Goal: Task Accomplishment & Management: Manage account settings

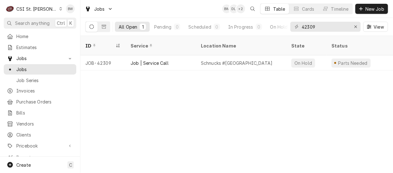
click at [141, 97] on div "ID Service Location Name State Status Labels Techs Date Received Client Locatio…" at bounding box center [236, 104] width 313 height 137
click at [320, 28] on input "42309" at bounding box center [325, 27] width 47 height 10
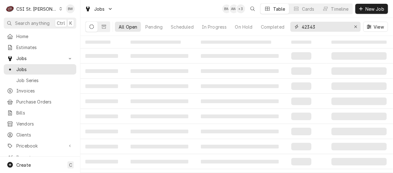
type input "42343"
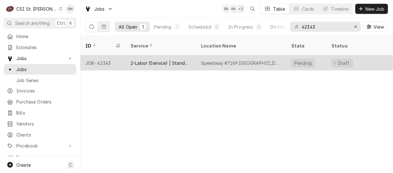
click at [108, 55] on div "JOB-42343" at bounding box center [102, 62] width 45 height 15
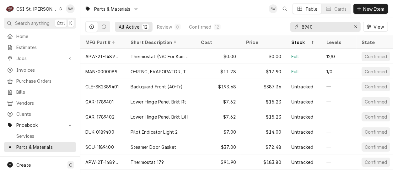
drag, startPoint x: 320, startPoint y: 27, endPoint x: 291, endPoint y: 29, distance: 29.0
click at [291, 29] on div "8940" at bounding box center [325, 27] width 70 height 10
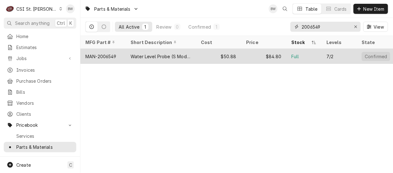
type input "2006549"
click at [113, 54] on div "MAN-2006549" at bounding box center [100, 56] width 31 height 7
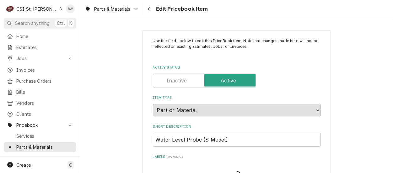
type textarea "x"
click at [150, 12] on button "Navigate back" at bounding box center [149, 9] width 10 height 10
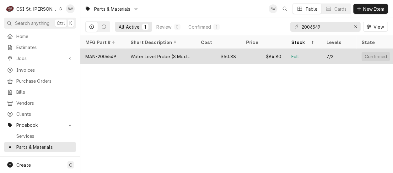
click at [114, 56] on div "MAN-2006549" at bounding box center [100, 56] width 31 height 7
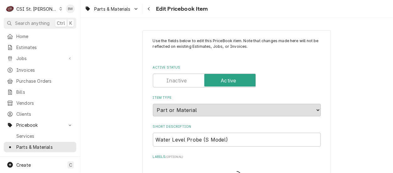
type textarea "x"
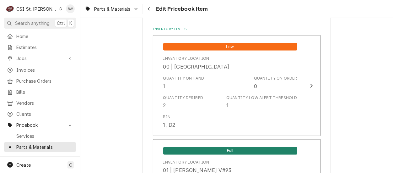
scroll to position [565, 0]
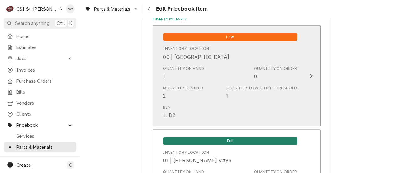
click at [185, 83] on div "Quantity Desired 2 Quantity Low Alert Threshold 1" at bounding box center [230, 92] width 134 height 19
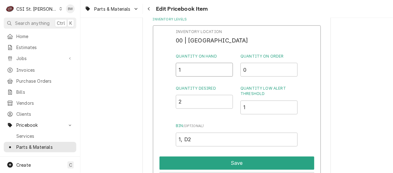
drag, startPoint x: 186, startPoint y: 72, endPoint x: 172, endPoint y: 71, distance: 13.6
click at [172, 71] on div "Inventory Location 00 | STL WAREHOUSE Quantity on Hand 1 Quantity on Order 0 Qu…" at bounding box center [237, 106] width 168 height 163
type input "0"
click at [213, 81] on div "Inventory Location 00 | STL WAREHOUSE Quantity on Hand 0 Quantity on Order 0 Qu…" at bounding box center [237, 87] width 122 height 117
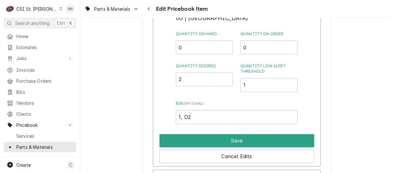
scroll to position [628, 0]
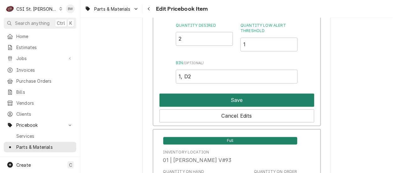
click at [223, 97] on button "Save" at bounding box center [237, 100] width 155 height 13
type textarea "x"
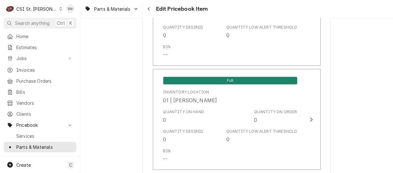
scroll to position [973, 0]
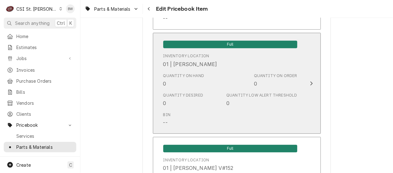
click at [214, 90] on div "Quantity Desired 0 Quantity Low Alert Threshold 0" at bounding box center [230, 99] width 134 height 19
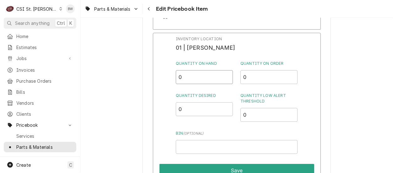
drag, startPoint x: 187, startPoint y: 76, endPoint x: 170, endPoint y: 80, distance: 17.6
click at [171, 79] on div "Inventory Location 01 | ERIC GUARD Quantity on Hand 0 Quantity on Order 0 Quant…" at bounding box center [237, 114] width 168 height 163
type input "1"
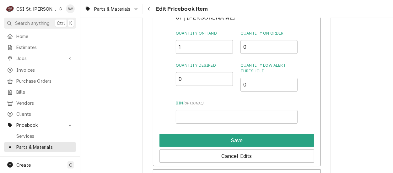
scroll to position [1036, 0]
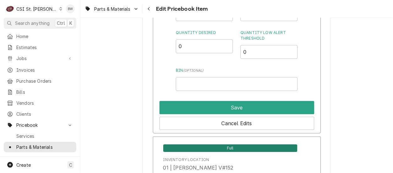
click at [169, 68] on div "Inventory Location 01 | ERIC GUARD Quantity on Hand 1 Quantity on Order 0 Quant…" at bounding box center [237, 51] width 168 height 163
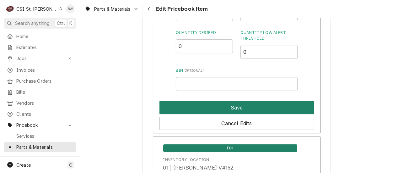
click at [214, 108] on button "Save" at bounding box center [237, 107] width 155 height 13
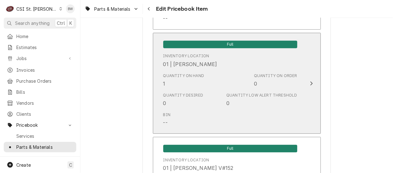
scroll to position [5439, 0]
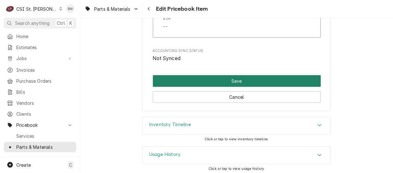
click at [216, 80] on button "Save" at bounding box center [237, 81] width 168 height 12
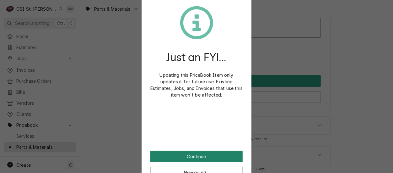
click at [185, 159] on button "Continue" at bounding box center [196, 156] width 92 height 12
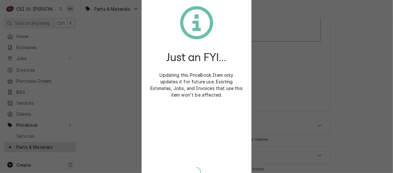
type textarea "x"
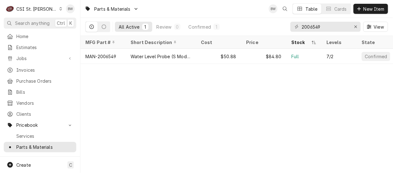
click at [128, 91] on div "Parts & Materials BW Table Cards New Item All Active 1 Review 0 Confirmed 1 200…" at bounding box center [236, 86] width 313 height 173
click at [142, 11] on div "Parts & Materials BW Table Cards New Item" at bounding box center [236, 9] width 313 height 18
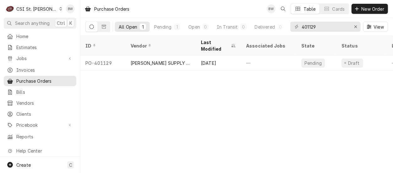
click at [59, 8] on icon "Dynamic Content Wrapper" at bounding box center [60, 8] width 3 height 3
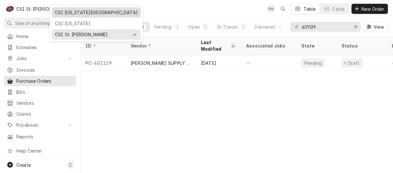
click at [67, 12] on div "CSI [US_STATE][GEOGRAPHIC_DATA]" at bounding box center [96, 12] width 83 height 7
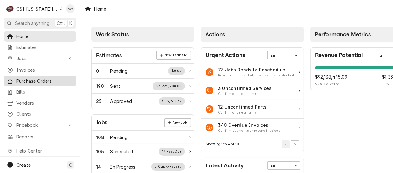
click at [31, 81] on span "Purchase Orders" at bounding box center [44, 81] width 57 height 7
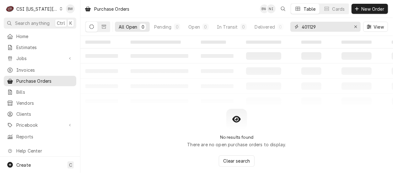
drag, startPoint x: 323, startPoint y: 25, endPoint x: 296, endPoint y: 25, distance: 27.0
click at [296, 25] on div "401129" at bounding box center [325, 27] width 70 height 10
type input "346719"
click at [60, 10] on div "Dynamic Content Wrapper" at bounding box center [61, 9] width 3 height 4
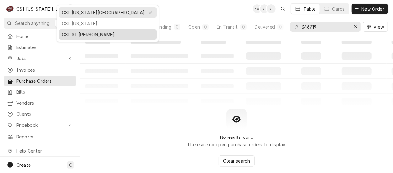
click at [79, 34] on div "CSI St. [PERSON_NAME]" at bounding box center [108, 34] width 92 height 7
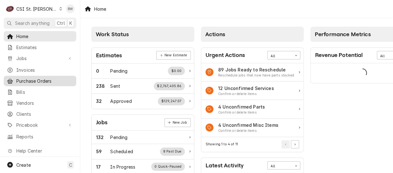
click at [37, 80] on span "Purchase Orders" at bounding box center [44, 81] width 57 height 7
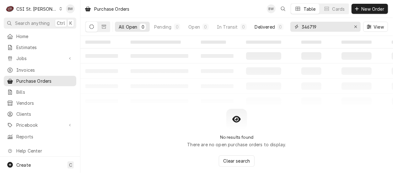
drag, startPoint x: 321, startPoint y: 27, endPoint x: 287, endPoint y: 28, distance: 33.6
click at [289, 28] on div "All Open 0 Pending 0 Open 0 In Transit 0 Delivered 0 Stocked 0 346719 View" at bounding box center [236, 27] width 303 height 18
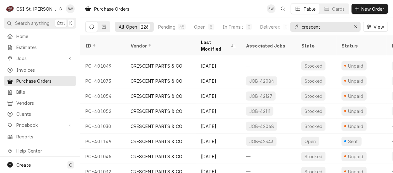
scroll to position [166, 0]
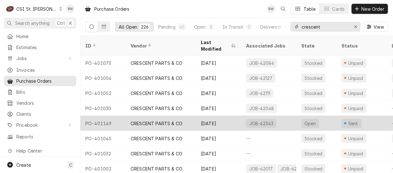
type input "crescent"
click at [107, 116] on div "PO-401149" at bounding box center [102, 123] width 45 height 15
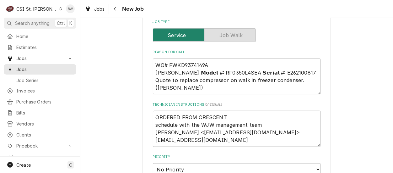
scroll to position [307, 0]
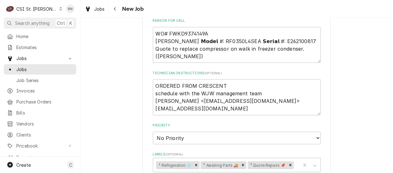
type textarea "x"
click at [116, 8] on icon "Navigate back" at bounding box center [115, 9] width 3 height 4
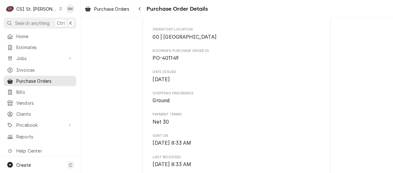
scroll to position [188, 0]
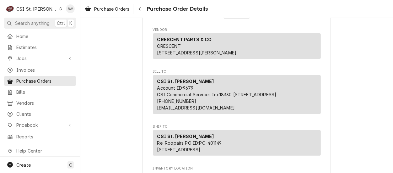
scroll to position [0, 0]
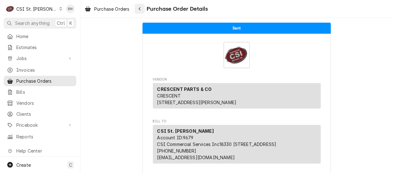
click at [141, 8] on icon "Navigate back" at bounding box center [140, 8] width 2 height 3
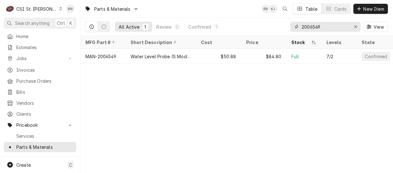
drag, startPoint x: 330, startPoint y: 29, endPoint x: 299, endPoint y: 28, distance: 30.8
click at [299, 28] on div "2006549" at bounding box center [325, 27] width 70 height 10
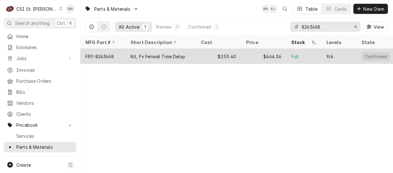
type input "8263668"
click at [109, 55] on div "FRY-8263668" at bounding box center [99, 56] width 29 height 7
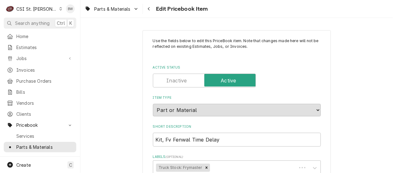
type textarea "x"
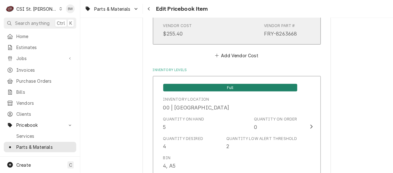
scroll to position [534, 0]
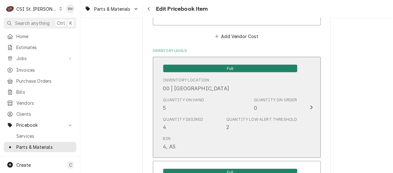
click at [205, 96] on div "Quantity on Hand 5 Quantity on Order 0" at bounding box center [230, 104] width 134 height 19
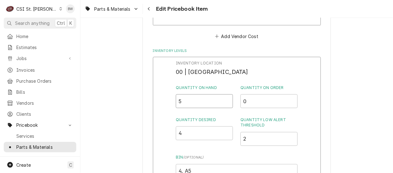
drag, startPoint x: 182, startPoint y: 104, endPoint x: 174, endPoint y: 104, distance: 8.5
click at [174, 104] on div "Inventory Location 00 | STL WAREHOUSE Quantity on Hand 5 Quantity on Order 0 Qu…" at bounding box center [237, 138] width 168 height 163
type input "4"
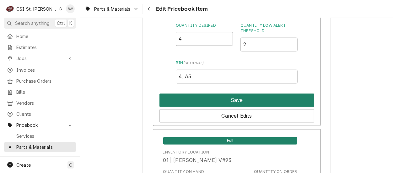
click at [207, 100] on button "Save" at bounding box center [237, 100] width 155 height 13
type textarea "x"
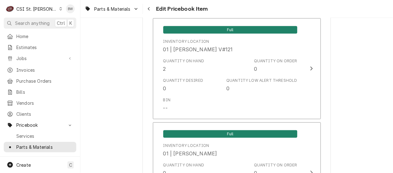
scroll to position [1602, 0]
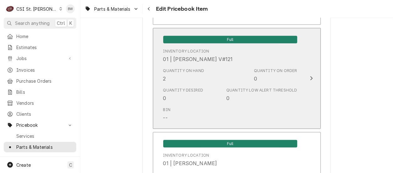
click at [204, 98] on div "Quantity Desired 0 Quantity Low Alert Threshold 0" at bounding box center [230, 94] width 134 height 19
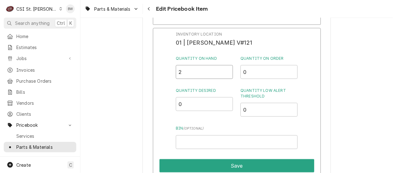
drag, startPoint x: 185, startPoint y: 73, endPoint x: 176, endPoint y: 73, distance: 8.2
click at [177, 73] on input "2" at bounding box center [204, 72] width 57 height 14
type input "3"
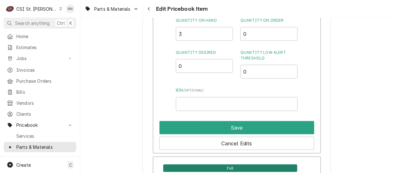
scroll to position [1664, 0]
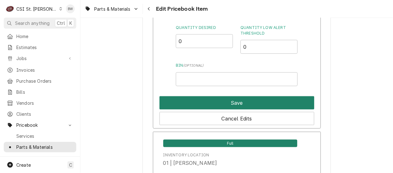
click at [214, 99] on button "Save" at bounding box center [237, 102] width 155 height 13
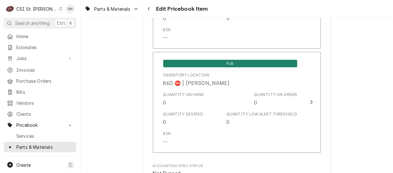
scroll to position [5439, 0]
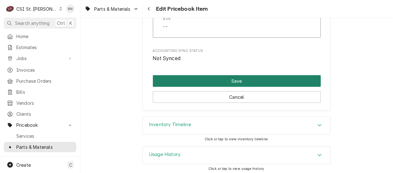
click at [219, 75] on button "Save" at bounding box center [237, 81] width 168 height 12
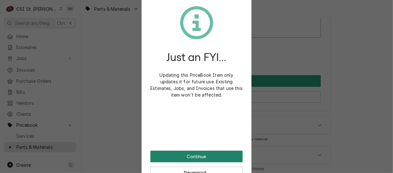
click at [183, 156] on button "Continue" at bounding box center [196, 156] width 92 height 12
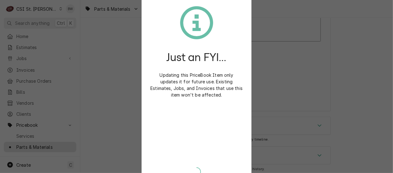
type textarea "x"
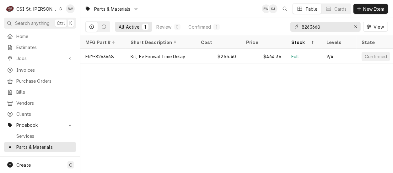
drag, startPoint x: 324, startPoint y: 28, endPoint x: 310, endPoint y: 29, distance: 13.5
click at [310, 29] on input "8263668" at bounding box center [325, 27] width 47 height 10
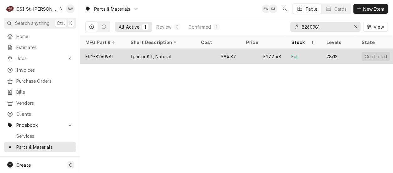
type input "8260981"
click at [113, 53] on div "FRY-8260981" at bounding box center [99, 56] width 28 height 7
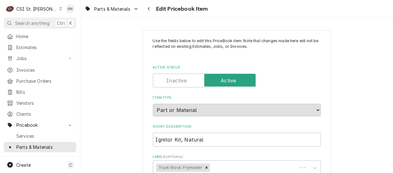
type textarea "x"
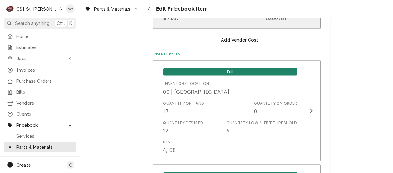
scroll to position [565, 0]
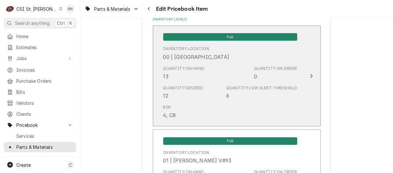
click at [220, 71] on div "Quantity on Hand 13 Quantity on Order 0" at bounding box center [230, 72] width 134 height 19
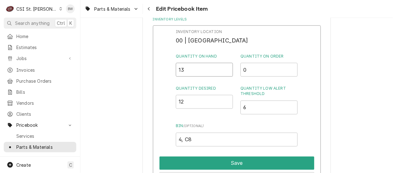
drag, startPoint x: 191, startPoint y: 73, endPoint x: 170, endPoint y: 70, distance: 21.5
click at [170, 70] on div "Inventory Location 00 | STL WAREHOUSE Quantity on Hand 13 Quantity on Order 0 Q…" at bounding box center [237, 106] width 168 height 163
type input "11"
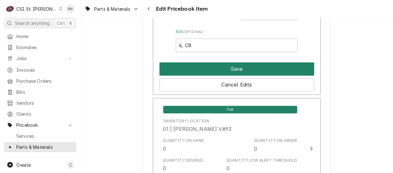
click at [214, 68] on button "Save" at bounding box center [237, 68] width 155 height 13
type textarea "x"
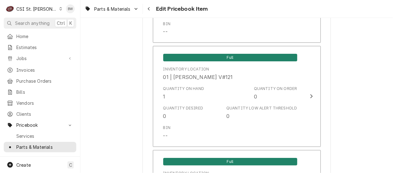
scroll to position [1602, 0]
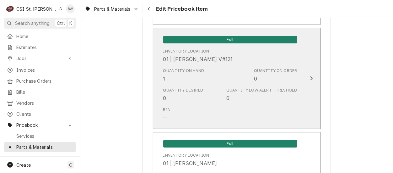
click at [215, 74] on div "Quantity on Hand 1 Quantity on Order 0" at bounding box center [230, 74] width 134 height 19
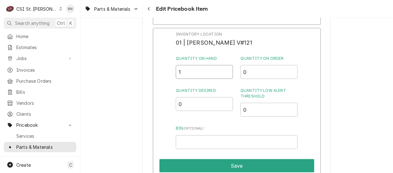
drag, startPoint x: 195, startPoint y: 73, endPoint x: 169, endPoint y: 72, distance: 26.4
click at [169, 72] on div "Inventory Location 01 | KYLE SMITH V#121 Quantity on Hand 1 Quantity on Order 0…" at bounding box center [237, 109] width 168 height 163
type input "3"
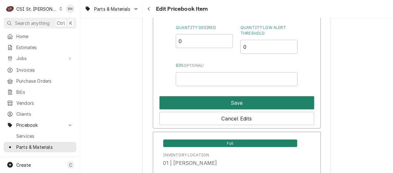
click at [230, 100] on button "Save" at bounding box center [237, 102] width 155 height 13
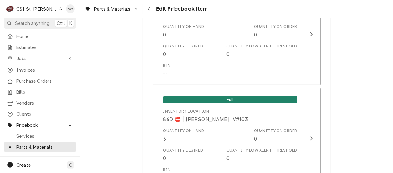
scroll to position [5439, 0]
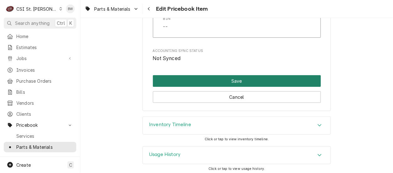
click at [226, 82] on button "Save" at bounding box center [237, 81] width 168 height 12
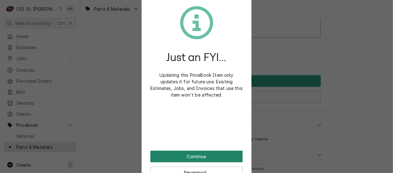
click at [179, 154] on button "Continue" at bounding box center [196, 156] width 92 height 12
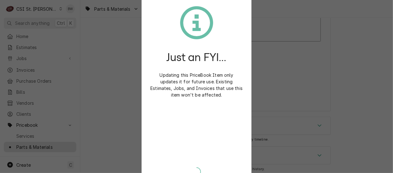
type textarea "x"
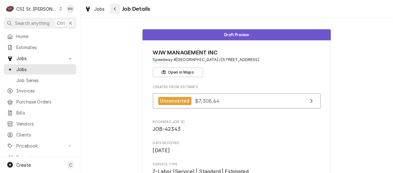
click at [113, 8] on div "Navigate back" at bounding box center [115, 9] width 6 height 6
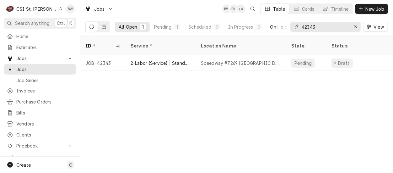
drag, startPoint x: 326, startPoint y: 27, endPoint x: 284, endPoint y: 24, distance: 41.9
click at [284, 24] on div "All Open 1 Pending 1 Scheduled 0 In Progress 0 On Hold 0 Completed 0 42343 View" at bounding box center [236, 27] width 303 height 18
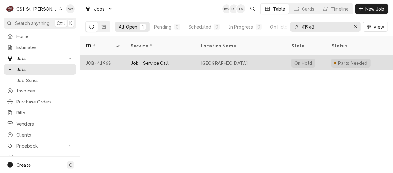
type input "41968"
click at [112, 55] on div "JOB-41968" at bounding box center [102, 62] width 45 height 15
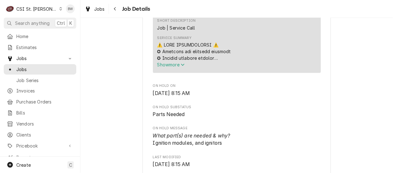
scroll to position [283, 0]
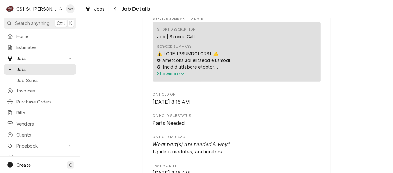
click at [167, 76] on span "Show more" at bounding box center [171, 73] width 28 height 5
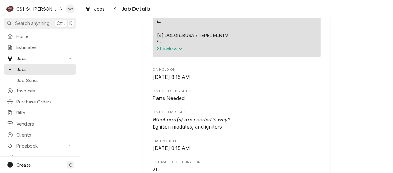
scroll to position [659, 0]
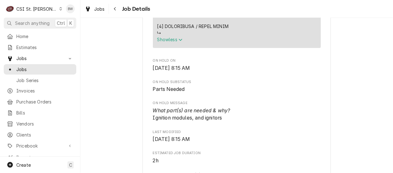
click at [167, 43] on button "Show less" at bounding box center [195, 39] width 76 height 7
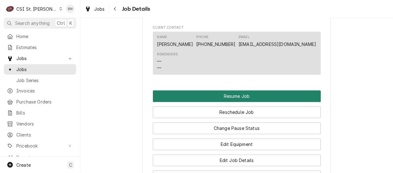
scroll to position [754, 0]
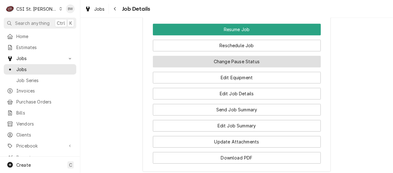
click at [175, 67] on button "Change Pause Status" at bounding box center [237, 62] width 168 height 12
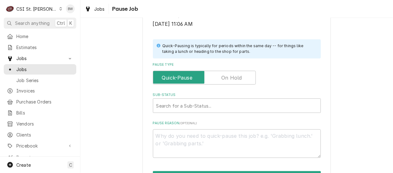
scroll to position [157, 0]
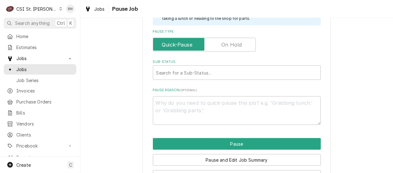
click at [224, 48] on label "Pause Type" at bounding box center [204, 45] width 103 height 14
click at [224, 48] on input "Pause Type" at bounding box center [204, 45] width 97 height 14
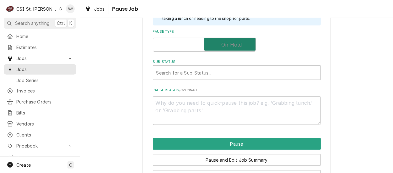
checkbox input "true"
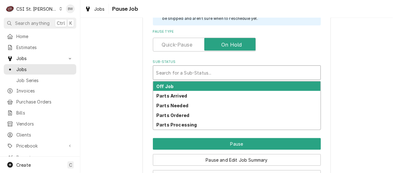
click at [184, 68] on div "Sub-Status" at bounding box center [236, 72] width 161 height 11
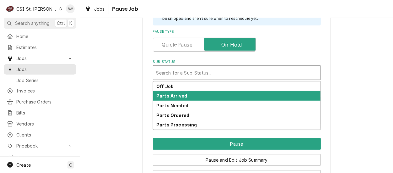
click at [176, 99] on div "Parts Arrived" at bounding box center [236, 96] width 167 height 10
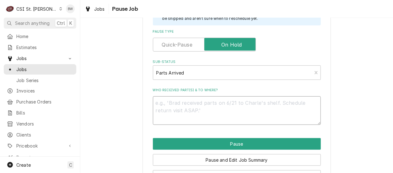
click at [166, 106] on textarea "Who received part(s) & to where?" at bounding box center [237, 110] width 168 height 28
type textarea "x"
type textarea "p"
type textarea "x"
type textarea "pa"
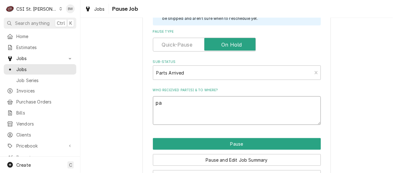
type textarea "x"
type textarea "par"
type textarea "x"
type textarea "part"
type textarea "x"
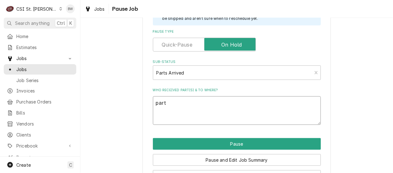
type textarea "parts"
type textarea "x"
type textarea "parts"
type textarea "x"
type textarea "parts f"
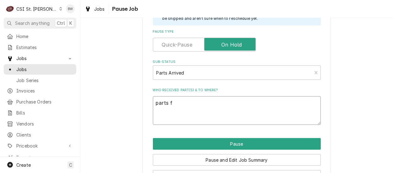
type textarea "x"
type textarea "parts fo"
type textarea "x"
type textarea "parts for"
type textarea "x"
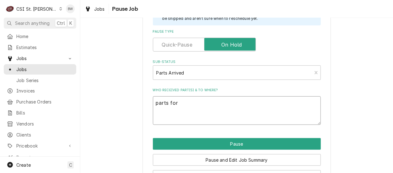
type textarea "parts form"
type textarea "x"
type textarea "parts form"
type textarea "x"
type textarea "parts form s"
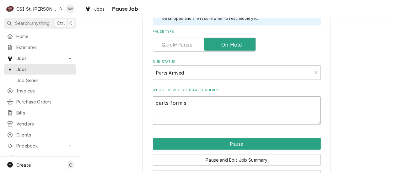
type textarea "x"
type textarea "parts form st"
type textarea "x"
type textarea "parts form sto"
type textarea "x"
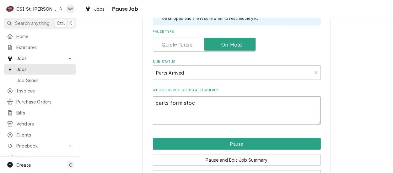
type textarea "parts form stock"
type textarea "x"
type textarea "parts form stock"
type textarea "x"
type textarea "parts form stock o"
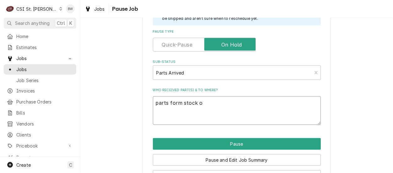
type textarea "x"
type textarea "parts form stock on"
type textarea "x"
type textarea "parts form stock on"
type textarea "x"
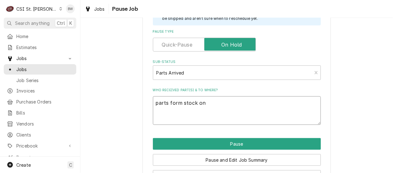
type textarea "parts form stock on K"
type textarea "x"
type textarea "parts form stock on Ky"
type textarea "x"
type textarea "parts form stock on Kyl"
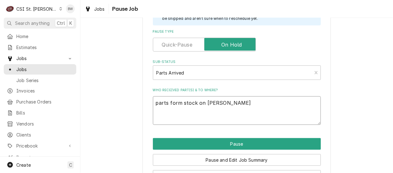
type textarea "x"
type textarea "parts form stock on Kyle"
type textarea "x"
type textarea "parts form stock on Kyle"
type textarea "x"
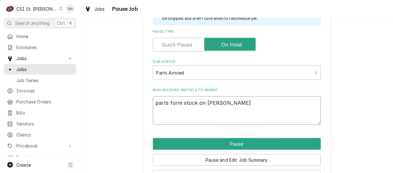
type textarea "parts form stock on Kyle S"
type textarea "x"
type textarea "parts form stock on Kyle S"
type textarea "x"
type textarea "parts form stock on Kyle S s"
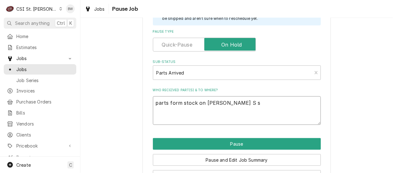
type textarea "x"
type textarea "parts form stock on Kyle S sh"
type textarea "x"
type textarea "parts form stock on Kyle S she"
type textarea "x"
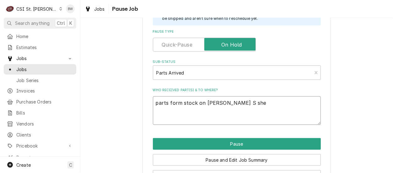
type textarea "parts form stock on Kyle S shel"
type textarea "x"
type textarea "parts form stock on Kyle S shelf"
type textarea "x"
type textarea "parts form stock on Kyle S shelf"
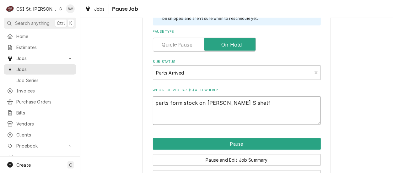
type textarea "x"
type textarea "parts form stock on Kyle S shelf 8"
type textarea "x"
type textarea "parts form stock on Kyle S shelf 82"
type textarea "x"
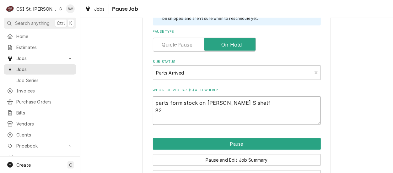
type textarea "parts form stock on Kyle S shelf 826"
type textarea "x"
type textarea "parts form stock on Kyle S shelf 8260"
type textarea "x"
type textarea "parts form stock on Kyle S shelf 82609"
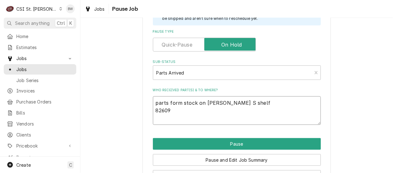
type textarea "x"
type textarea "parts form stock on Kyle S shelf 826098"
type textarea "x"
type textarea "parts form stock on Kyle S shelf 8260981"
type textarea "x"
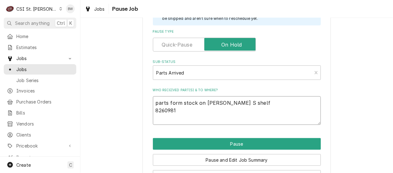
type textarea "parts form stock on Kyle S shelf 8260981"
type textarea "x"
type textarea "parts form stock on Kyle S shelf 8260981"
type textarea "x"
type textarea "parts form stock on Kyle S shelf 8260981 q"
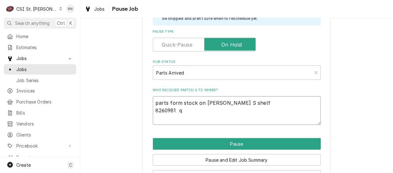
type textarea "x"
type textarea "parts form stock on Kyle S shelf 8260981 qt"
type textarea "x"
type textarea "parts form stock on Kyle S shelf 8260981 qty"
type textarea "x"
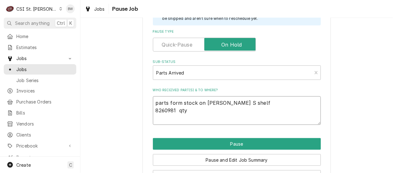
type textarea "parts form stock on Kyle S shelf 8260981 qty"
type textarea "x"
type textarea "parts form stock on Kyle S shelf 8260981 qty 2"
type textarea "x"
type textarea "parts form stock on Kyle S shelf 8260981 qty 2'"
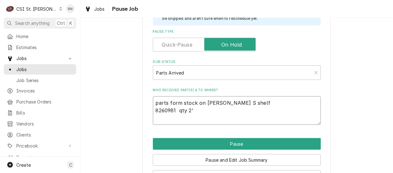
type textarea "x"
type textarea "parts form stock on Kyle S shelf 8260981 qty 2"
type textarea "x"
type textarea "parts form stock on Kyle S shelf 8260981 qty 2"
type textarea "x"
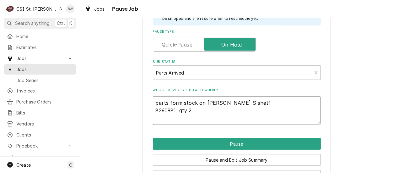
type textarea "parts form stock on Kyle S shelf 8260981 qty 2 9"
type textarea "x"
type textarea "parts form stock on Kyle S shelf 8260981 qty 2 92"
type textarea "x"
type textarea "parts form stock on Kyle S shelf 8260981 qty 2 926"
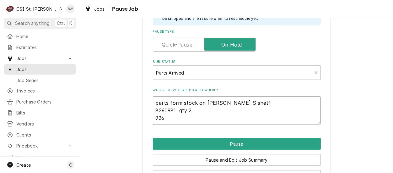
type textarea "x"
type textarea "parts form stock on Kyle S shelf 8260981 qty 2 9263"
type textarea "x"
type textarea "parts form stock on Kyle S shelf 8260981 qty 2 92636"
type textarea "x"
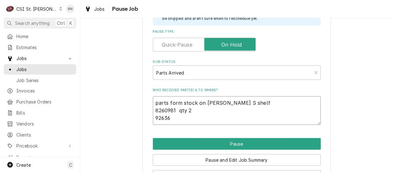
type textarea "parts form stock on Kyle S shelf 8260981 qty 2 926368"
type textarea "x"
type textarea "parts form stock on Kyle S shelf 8260981 qty 2 9263688"
type textarea "x"
type textarea "parts form stock on Kyle S shelf 8260981 qty 2 9263688"
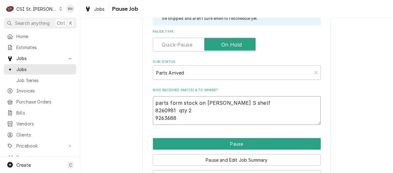
type textarea "x"
type textarea "parts form stock on Kyle S shelf 8260981 qty 2 9263688 q"
type textarea "x"
type textarea "parts form stock on Kyle S shelf 8260981 qty 2 9263688 qt"
type textarea "x"
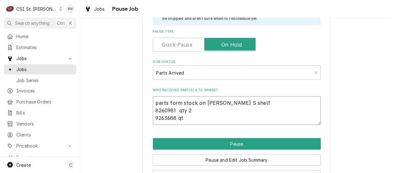
type textarea "parts form stock on Kyle S shelf 8260981 qty 2 9263688 qty"
type textarea "x"
type textarea "parts form stock on Kyle S shelf 8260981 qty 2 9263688 qty"
type textarea "x"
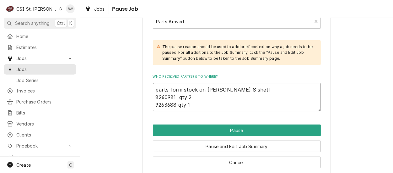
scroll to position [217, 0]
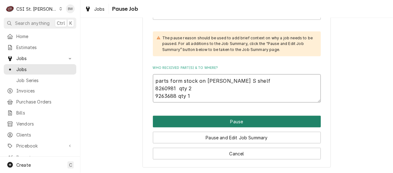
type textarea "parts form stock on [PERSON_NAME] S shelf 8260981 qty 2 9263688 qty 1"
click at [212, 122] on button "Pause" at bounding box center [237, 122] width 168 height 12
type textarea "x"
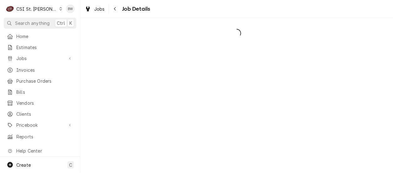
click at [205, 119] on div "Dynamic Content Wrapper" at bounding box center [236, 95] width 313 height 155
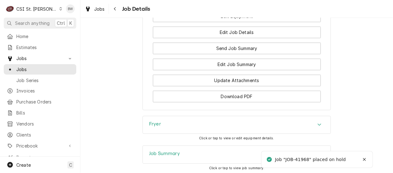
scroll to position [848, 0]
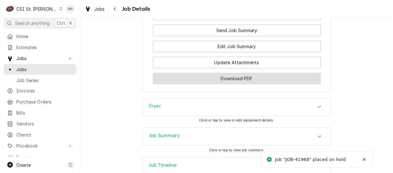
click at [204, 84] on button "Download PDF" at bounding box center [237, 79] width 168 height 12
